Goal: Manage account settings

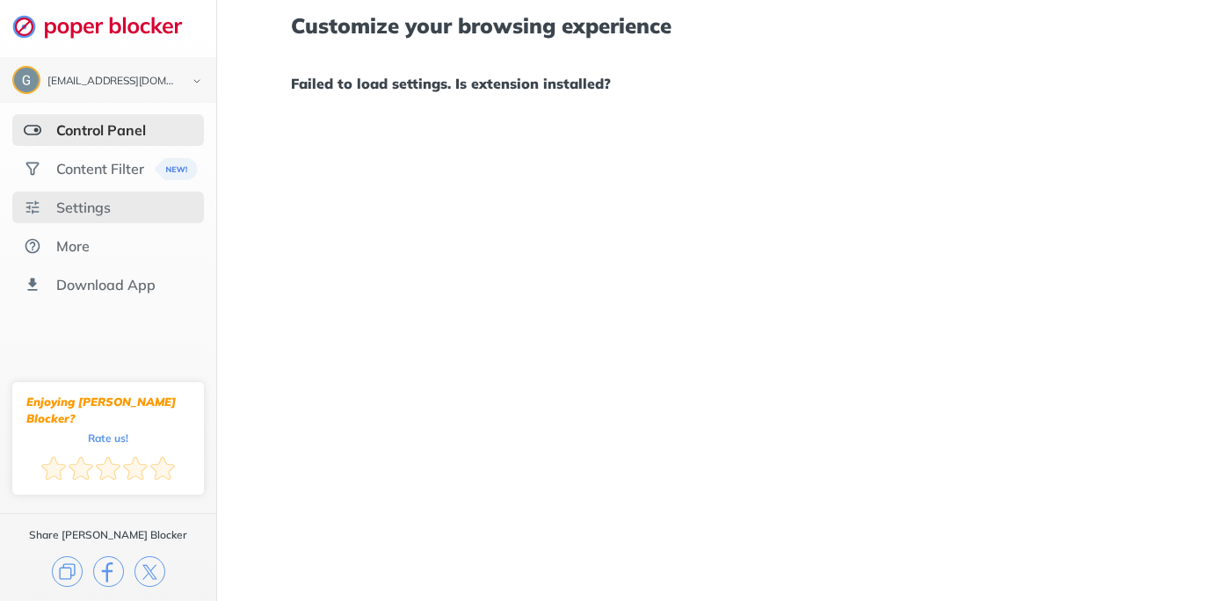
click at [95, 202] on div "Settings" at bounding box center [83, 208] width 54 height 18
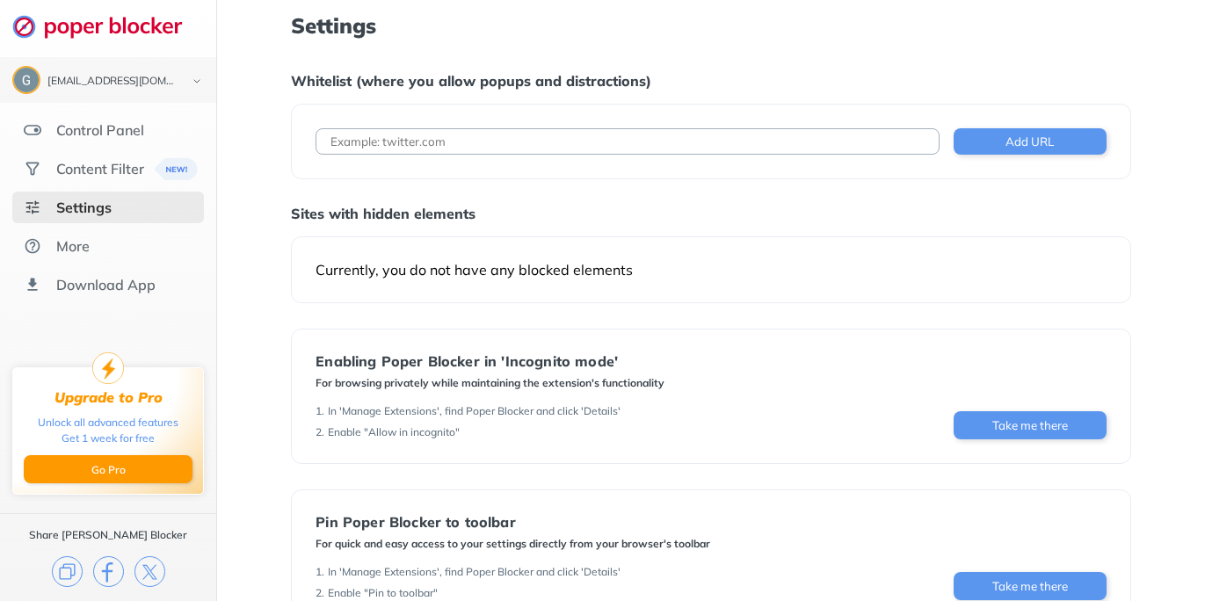
click at [815, 351] on div "Enabling [PERSON_NAME] Blocker in 'Incognito mode' For browsing privately while…" at bounding box center [710, 396] width 839 height 135
click at [738, 430] on div "Enabling [PERSON_NAME] Blocker in 'Incognito mode' For browsing privately while…" at bounding box center [710, 396] width 790 height 86
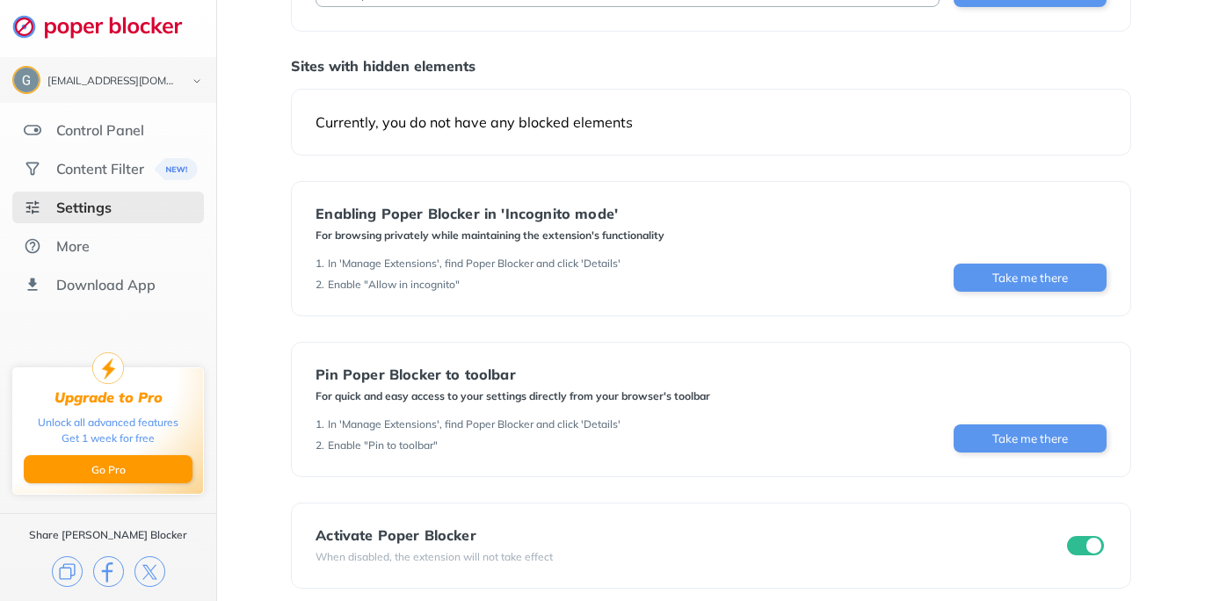
scroll to position [158, 0]
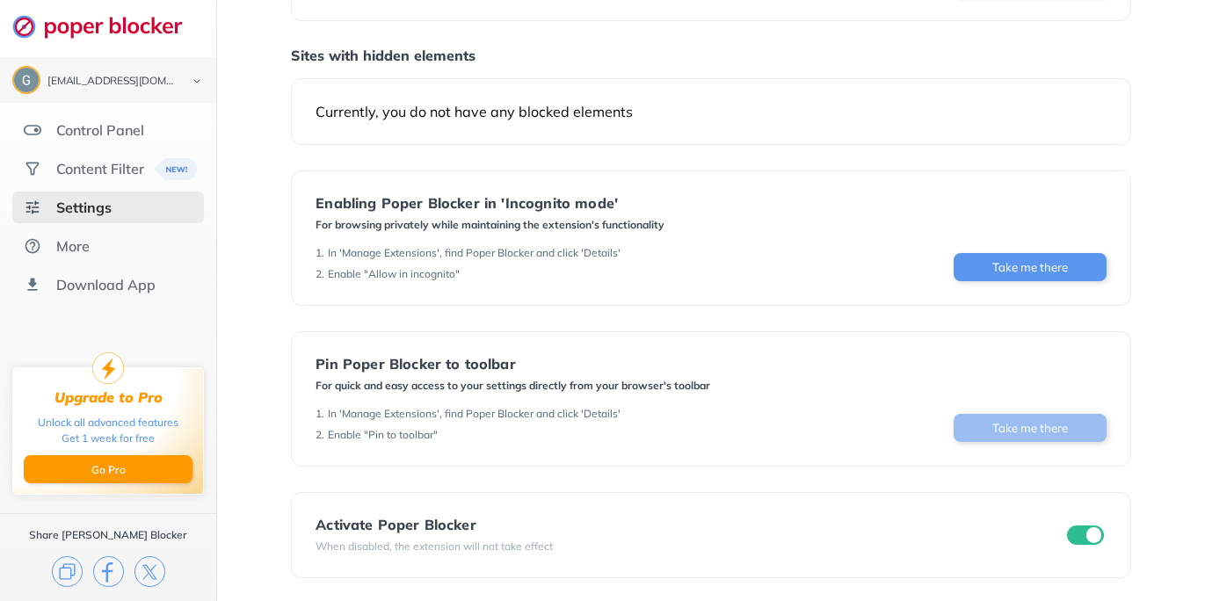
click at [1068, 423] on button "Take me there" at bounding box center [1029, 428] width 153 height 28
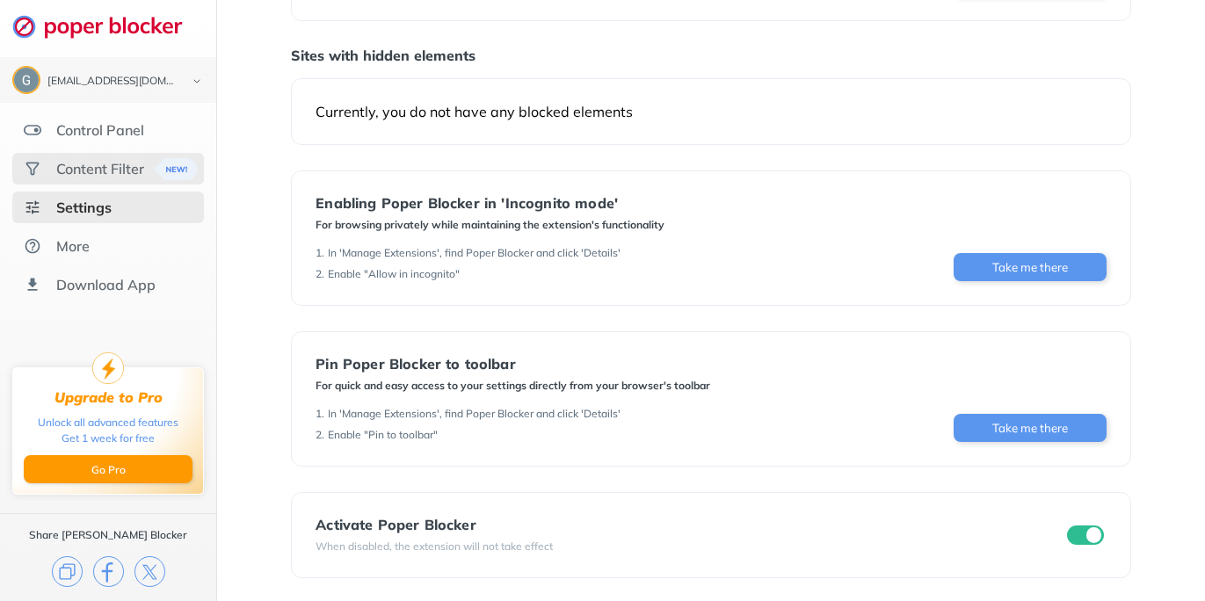
click at [116, 166] on div "Content Filter" at bounding box center [100, 169] width 88 height 18
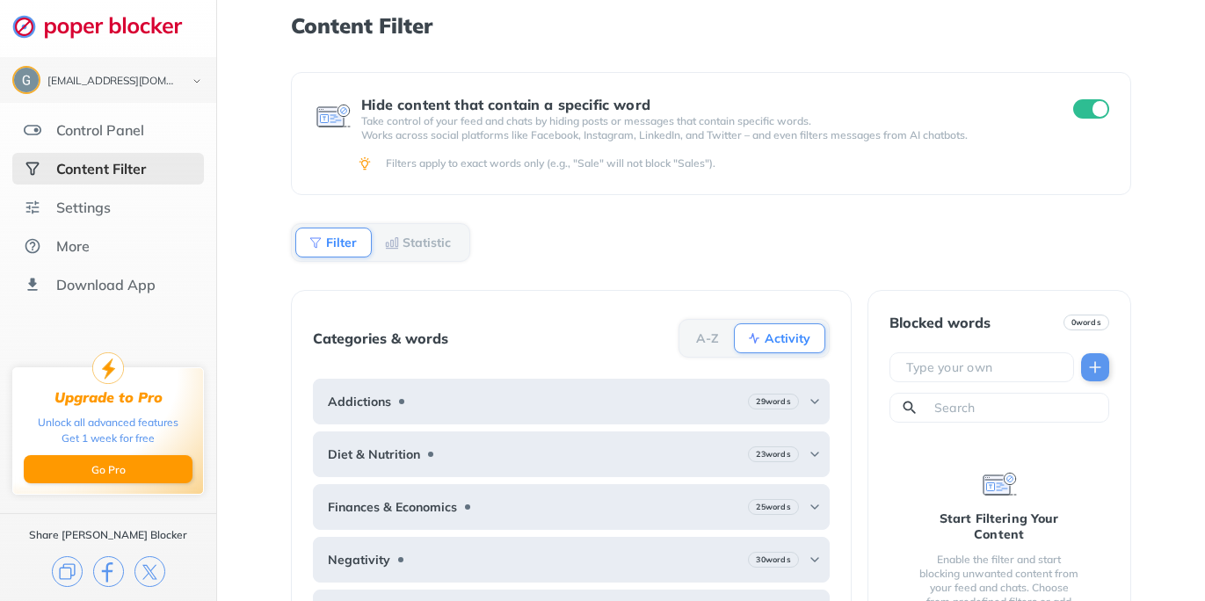
click at [272, 387] on div "Content Filter Hide content that contain a specific word Take control of your f…" at bounding box center [711, 300] width 988 height 601
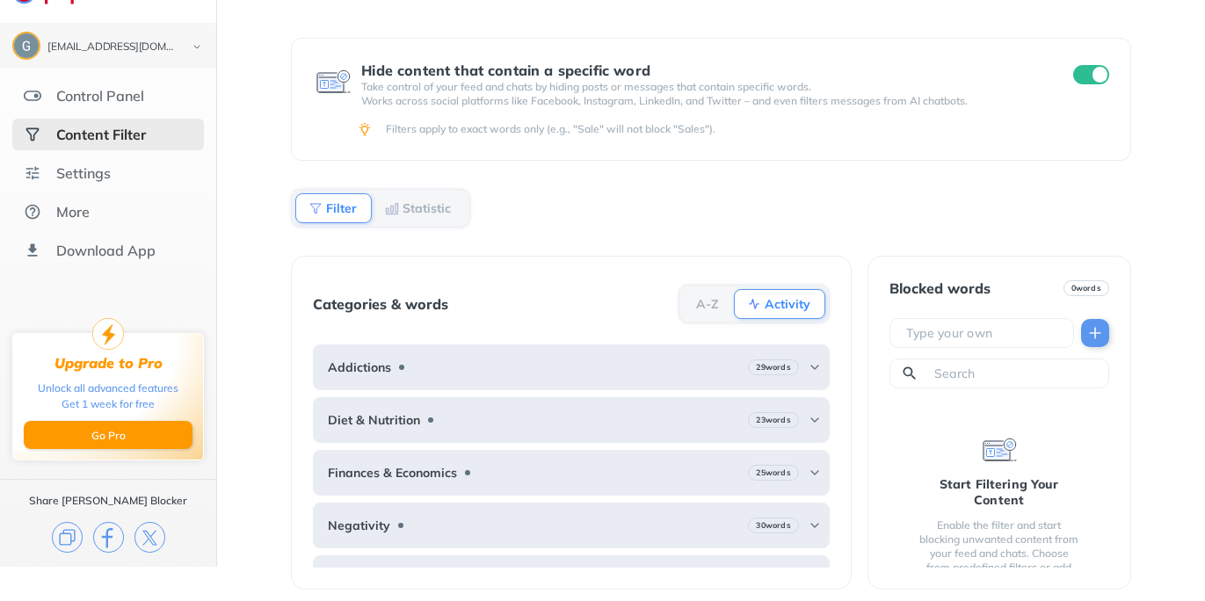
scroll to position [39, 0]
